Goal: Information Seeking & Learning: Understand process/instructions

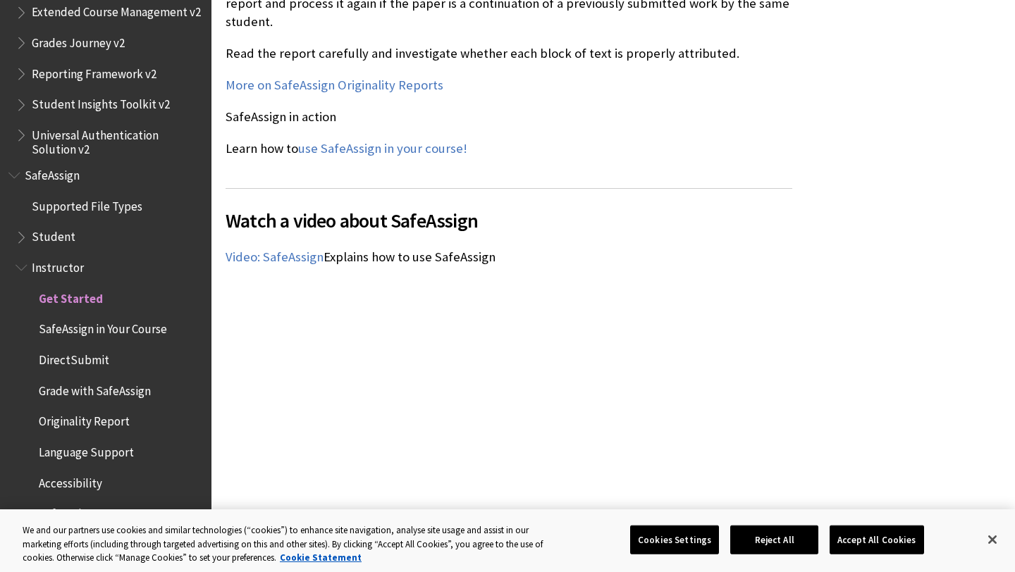
scroll to position [1788, 0]
click at [115, 328] on span "SafeAssign in Your Course" at bounding box center [103, 327] width 128 height 19
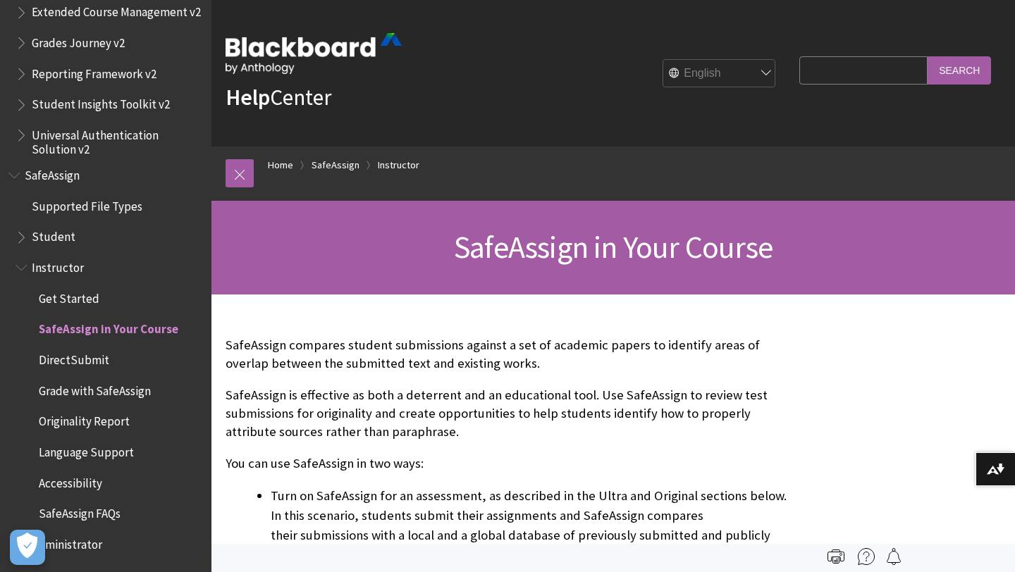
click at [870, 68] on input "Search Query" at bounding box center [863, 69] width 128 height 27
click at [47, 242] on span "Student" at bounding box center [54, 234] width 44 height 19
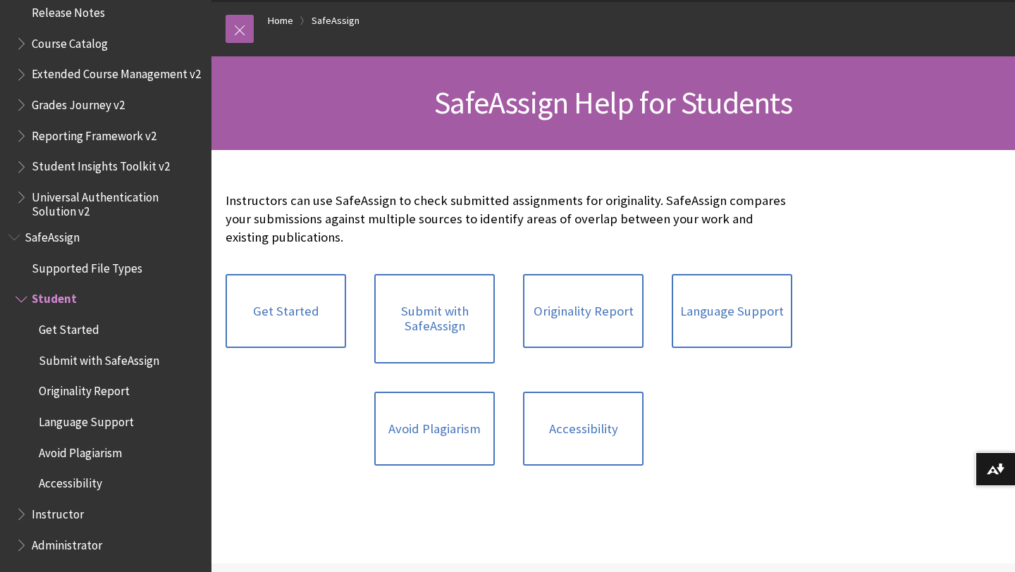
scroll to position [213, 0]
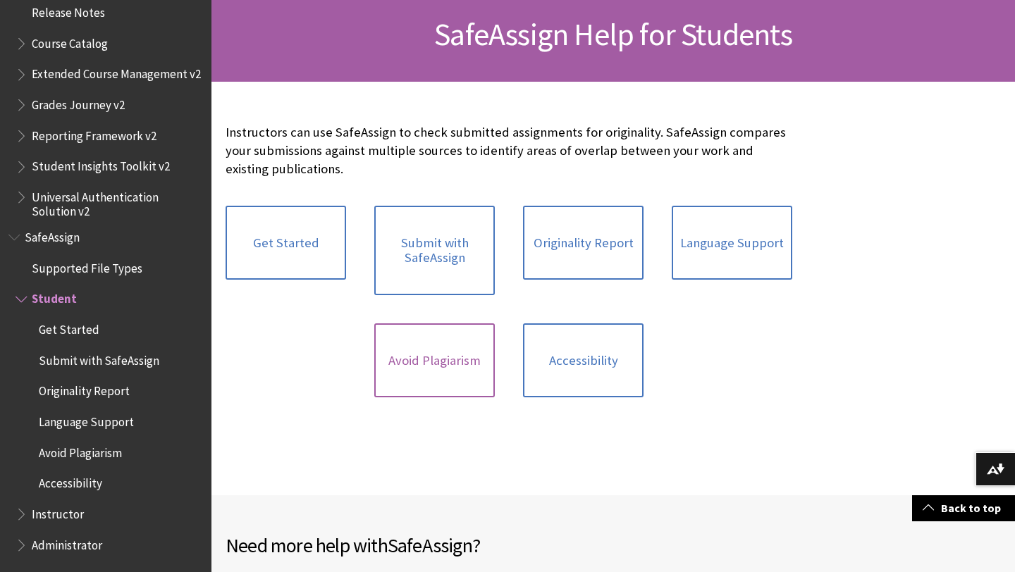
click at [423, 372] on link "Avoid Plagiarism" at bounding box center [434, 360] width 120 height 75
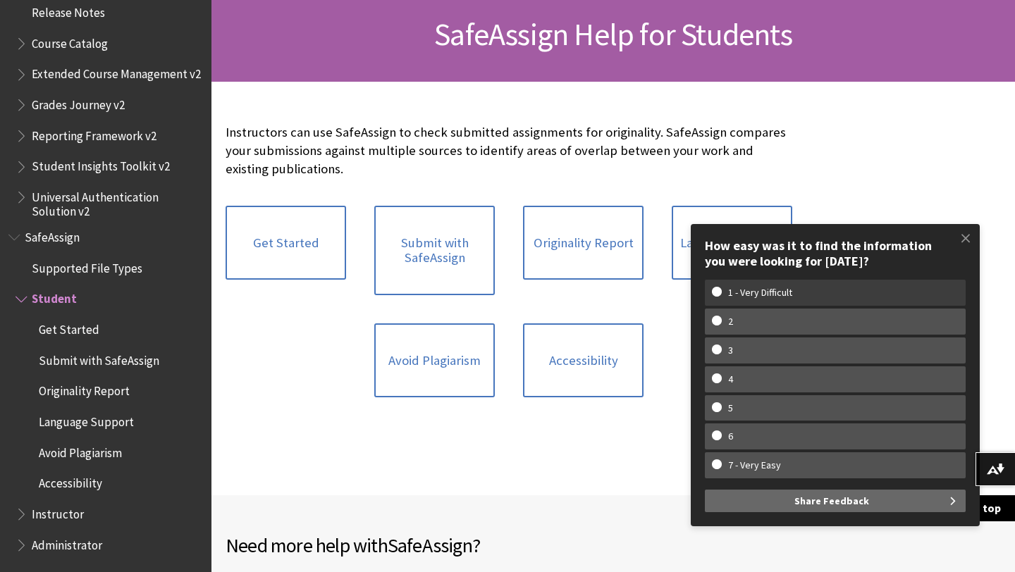
click at [750, 293] on w-span "1 - Very Difficult" at bounding box center [760, 293] width 97 height 12
click at [721, 293] on input "1 - Very Difficult" at bounding box center [716, 291] width 9 height 9
radio input "true"
click at [960, 235] on span at bounding box center [966, 238] width 30 height 30
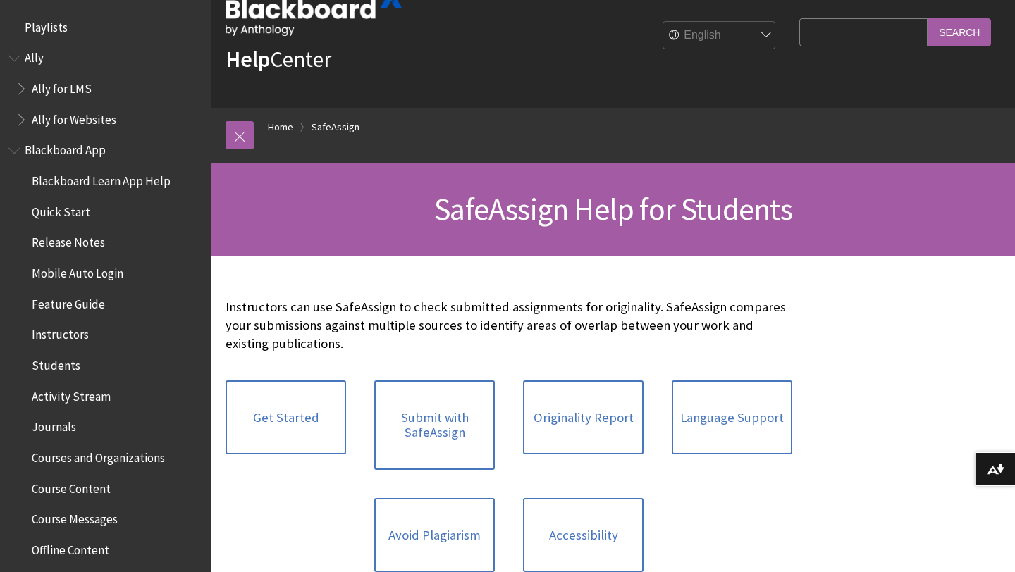
scroll to position [0, 0]
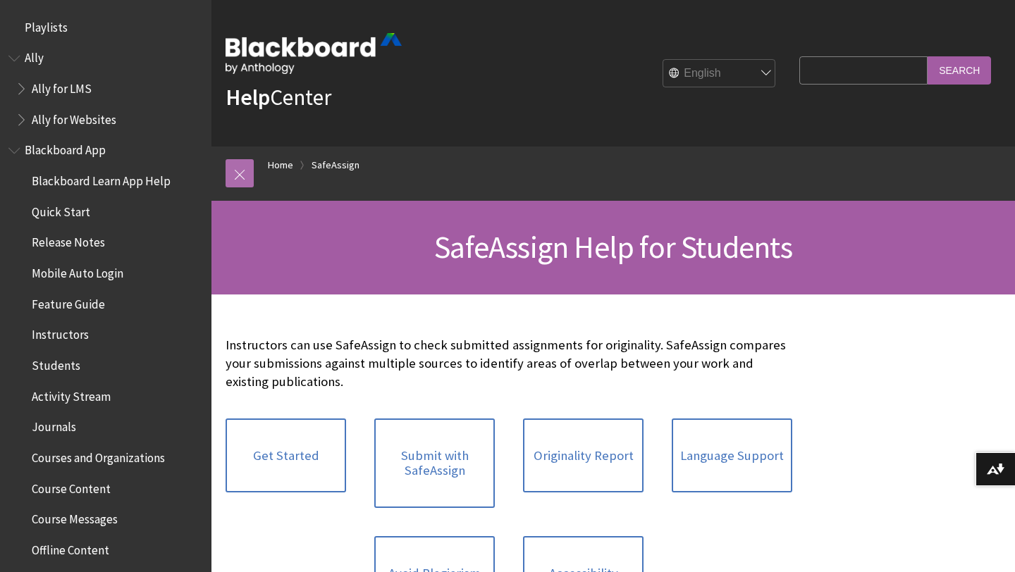
click at [242, 177] on link at bounding box center [239, 173] width 28 height 28
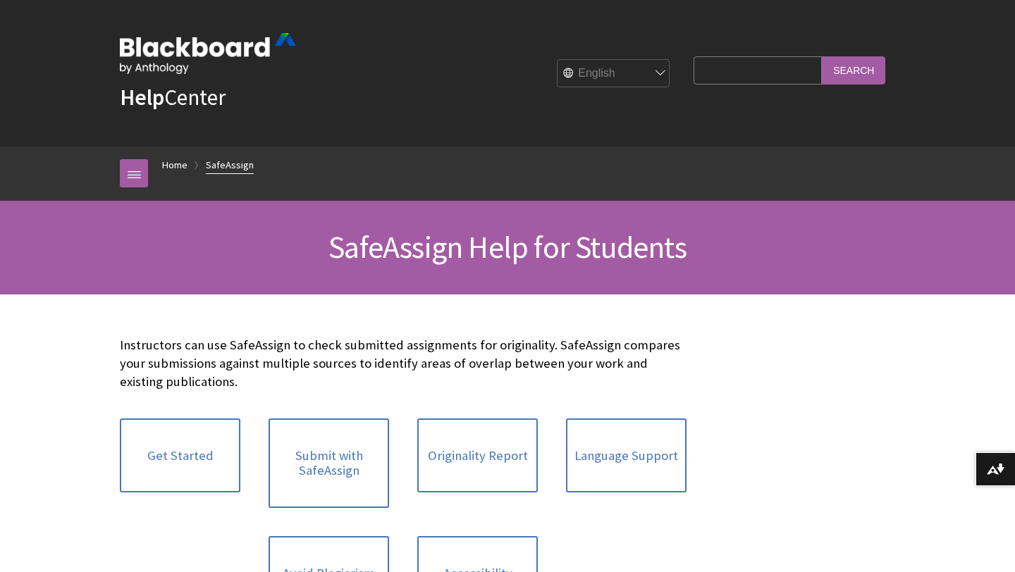
click at [229, 168] on link "SafeAssign" at bounding box center [230, 165] width 48 height 18
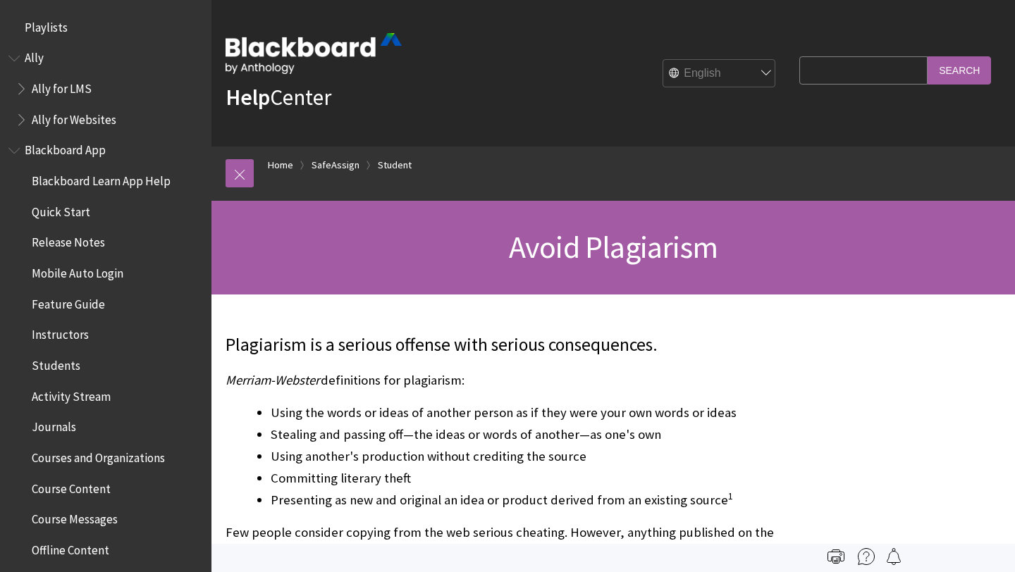
scroll to position [1562, 0]
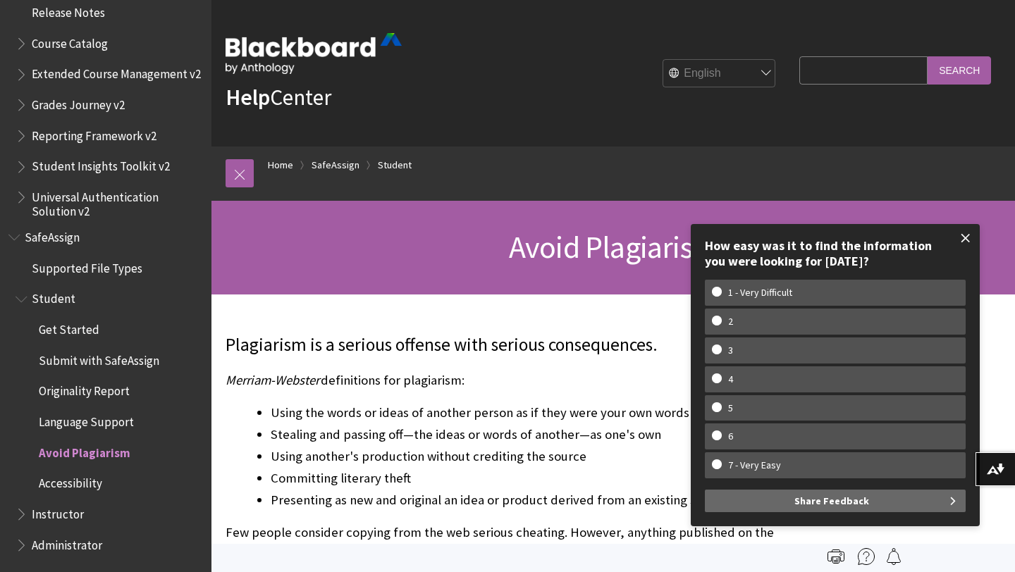
click at [963, 241] on span at bounding box center [966, 238] width 30 height 30
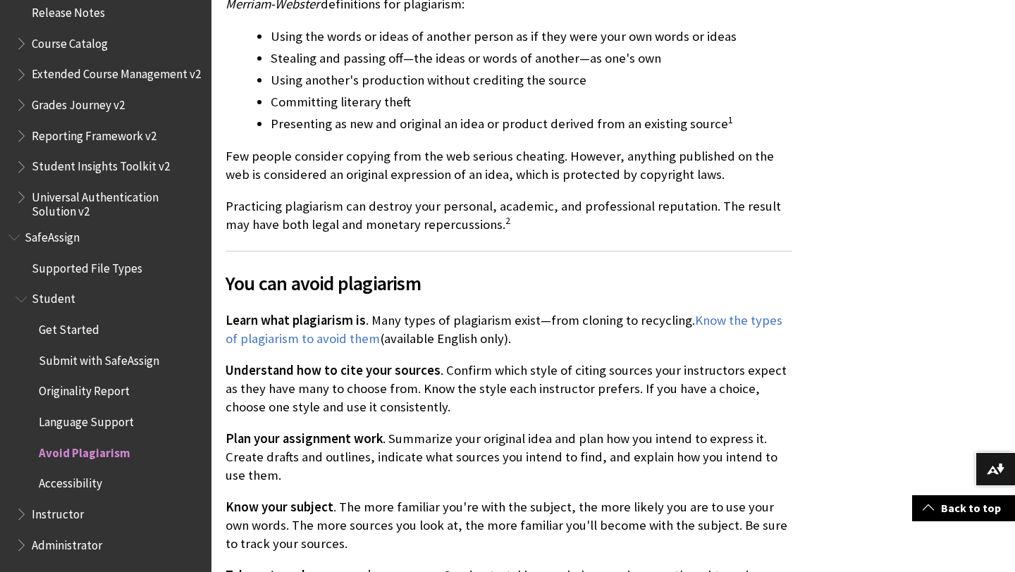
scroll to position [0, 0]
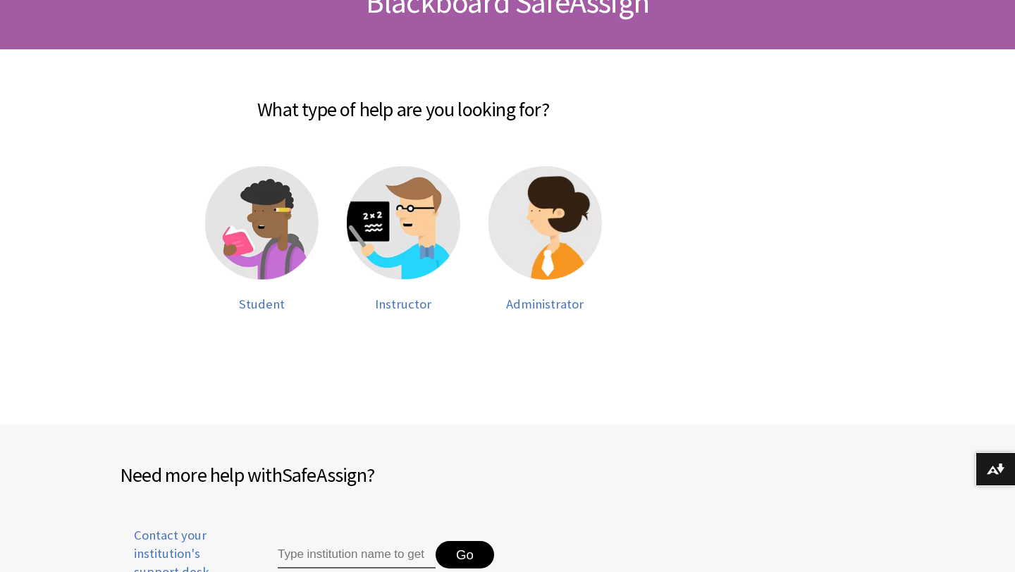
scroll to position [247, 0]
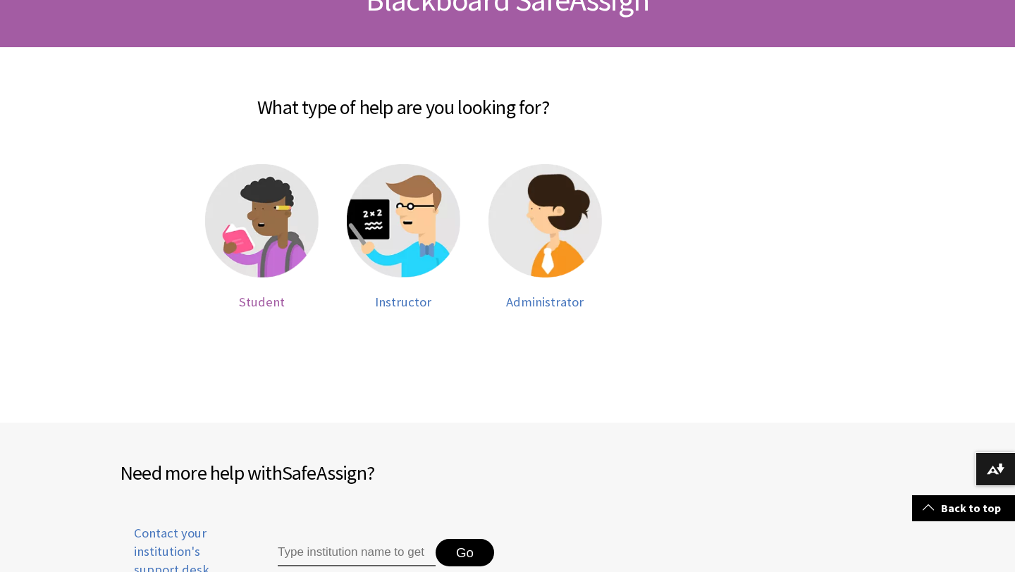
click at [249, 237] on img at bounding box center [261, 220] width 113 height 113
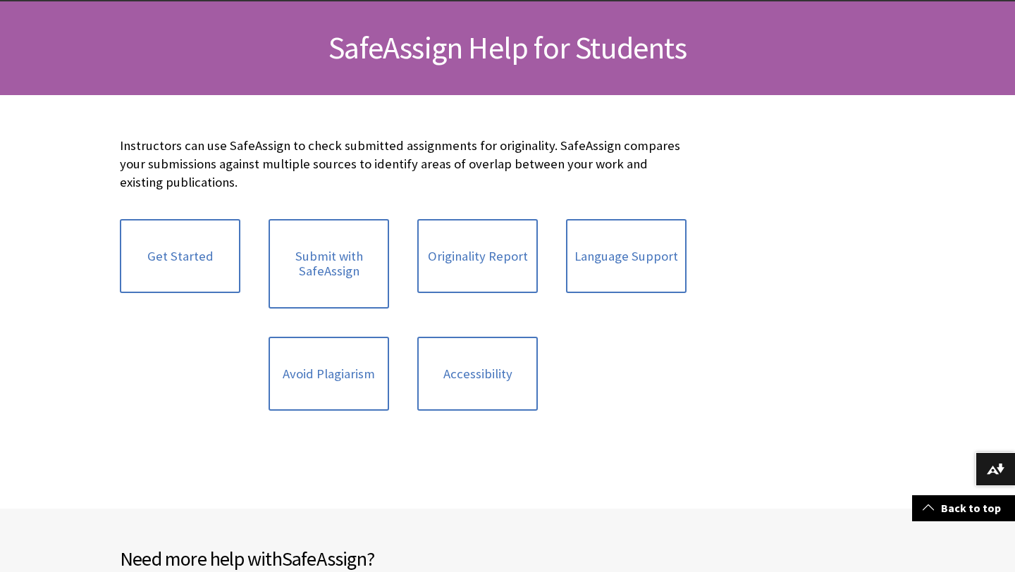
scroll to position [190, 0]
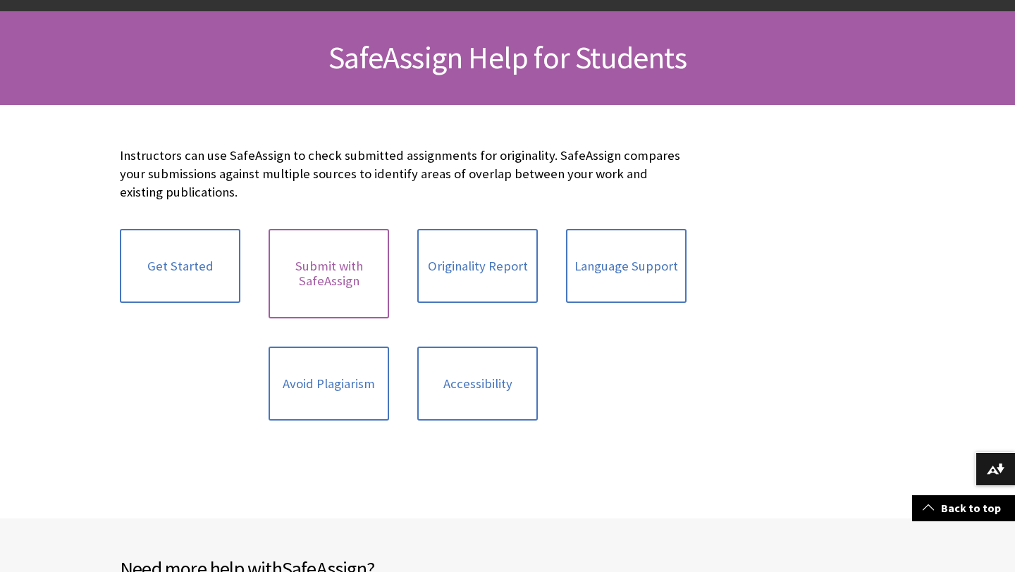
click at [315, 260] on link "Submit with SafeAssign" at bounding box center [328, 273] width 120 height 89
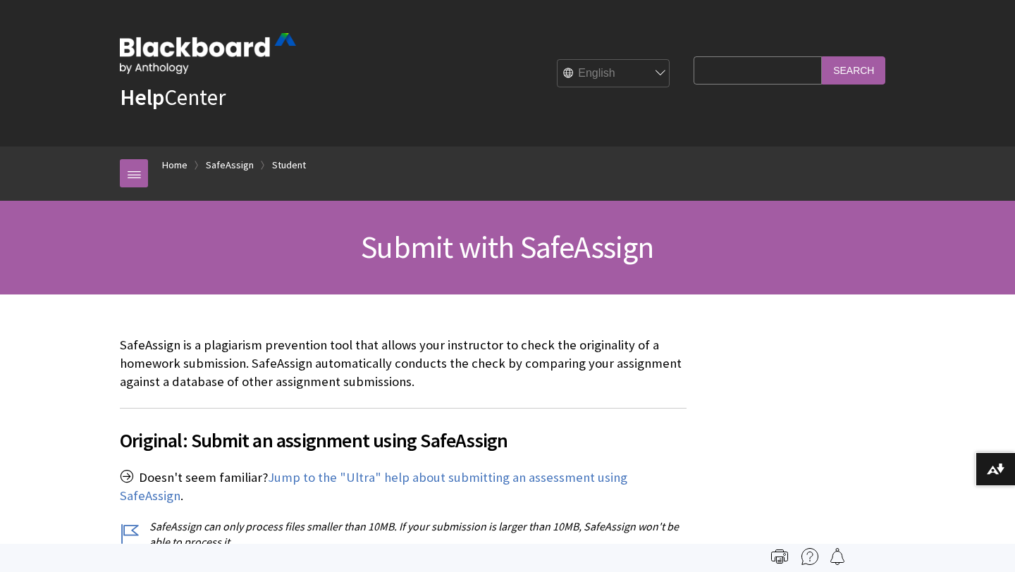
click at [749, 68] on input "Search Query" at bounding box center [757, 69] width 128 height 27
click at [661, 80] on select "English عربية Català Cymraeg Deutsch Español Suomi Français עברית Italiano 日本語 …" at bounding box center [613, 74] width 113 height 28
click at [567, 60] on select "English عربية Català Cymraeg Deutsch Español Suomi Français עברית Italiano 日本語 …" at bounding box center [613, 74] width 113 height 28
click at [461, 89] on div "English عربية Català Cymraeg Deutsch Español Suomi Français עברית Italiano 日本語 …" at bounding box center [486, 73] width 381 height 38
